Goal: Information Seeking & Learning: Find specific fact

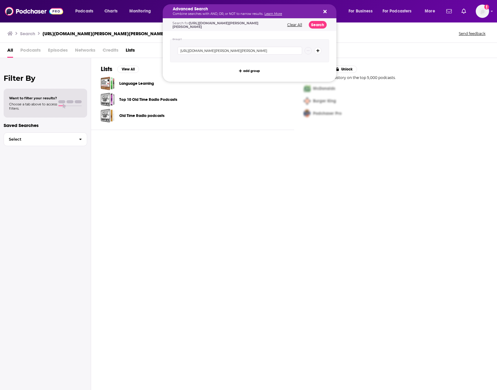
click at [345, 200] on div "Lists View All Language Learning Top 10 Old Time Radio Podcasts Old Time Radio …" at bounding box center [294, 224] width 406 height 332
click at [327, 26] on div "Search for [URL][DOMAIN_NAME][PERSON_NAME][PERSON_NAME] Clear All Search" at bounding box center [250, 25] width 174 height 12
click at [322, 26] on button "Search" at bounding box center [318, 25] width 18 height 8
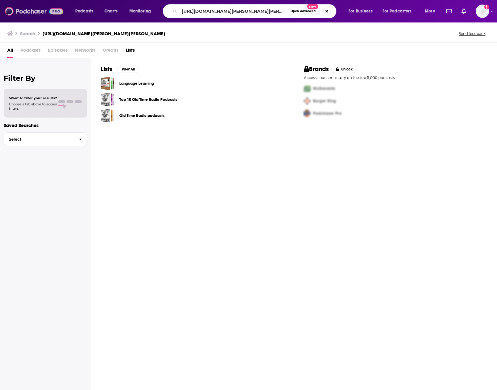
click at [36, 13] on img at bounding box center [34, 11] width 58 height 12
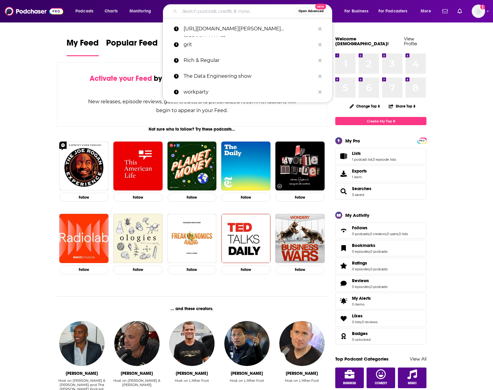
click at [248, 12] on input "Search podcasts, credits, & more..." at bounding box center [238, 11] width 116 height 10
paste input "[URL][DOMAIN_NAME][PERSON_NAME]"
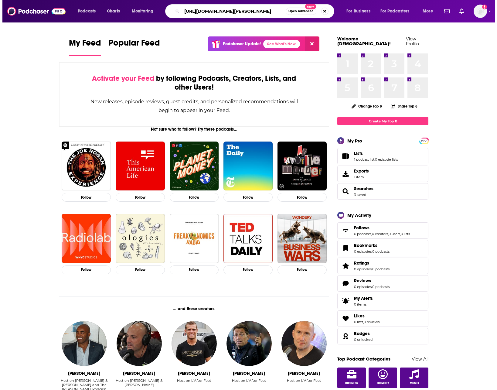
scroll to position [0, 170]
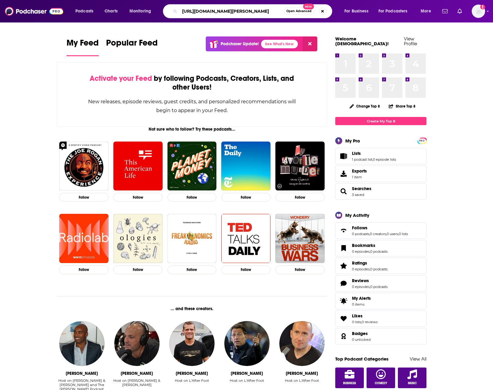
type input "[URL][DOMAIN_NAME][PERSON_NAME]"
